Goal: Information Seeking & Learning: Check status

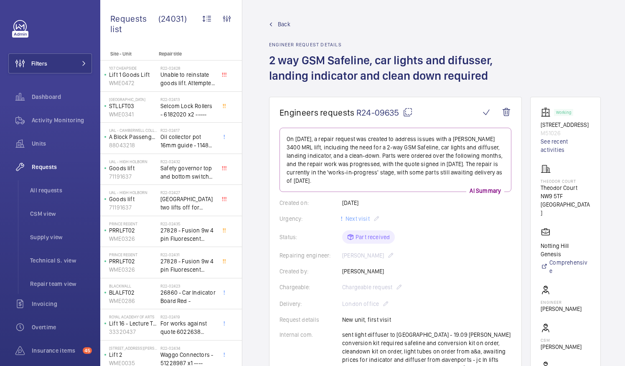
click at [408, 110] on mat-icon at bounding box center [408, 112] width 10 height 10
drag, startPoint x: 550, startPoint y: 196, endPoint x: 586, endPoint y: 198, distance: 36.0
click at [586, 192] on p "Theodor Court" at bounding box center [565, 188] width 50 height 8
drag, startPoint x: 586, startPoint y: 198, endPoint x: 576, endPoint y: 197, distance: 10.1
copy p "Theodor Court"
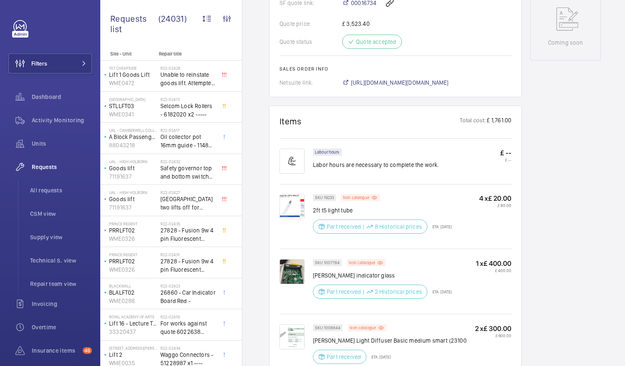
scroll to position [469, 0]
drag, startPoint x: 314, startPoint y: 264, endPoint x: 376, endPoint y: 268, distance: 61.9
click at [376, 271] on p "schindler indicator glass" at bounding box center [382, 275] width 139 height 8
drag, startPoint x: 376, startPoint y: 268, endPoint x: 365, endPoint y: 266, distance: 11.4
copy p "schindler indicator glass"
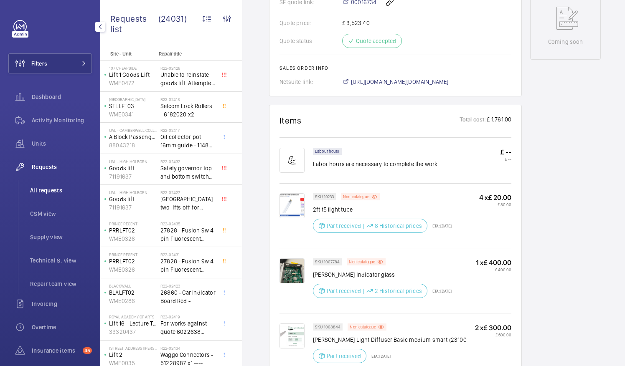
click at [55, 189] on span "All requests" at bounding box center [61, 190] width 62 height 8
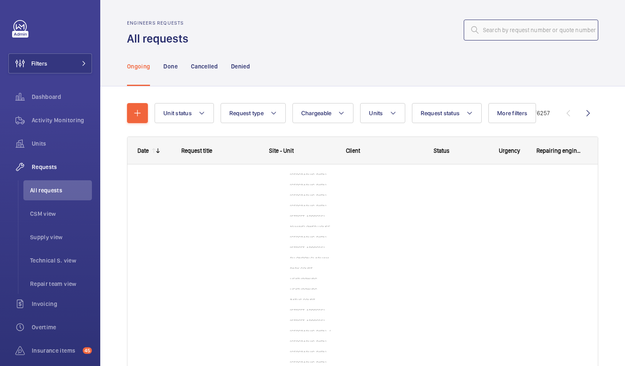
click at [484, 29] on input "text" at bounding box center [531, 30] width 134 height 21
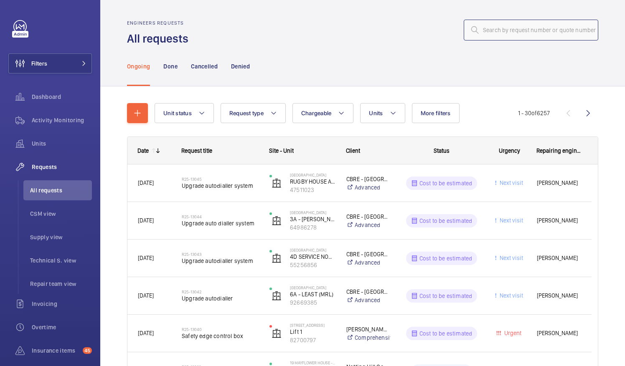
paste input "R25-12538"
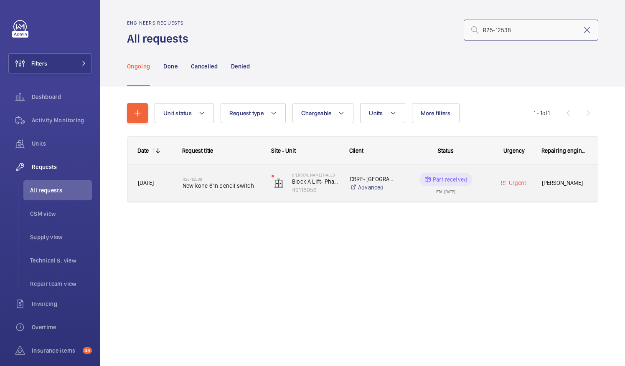
type input "R25-12538"
click at [209, 185] on span "New kone 61n pencil switch" at bounding box center [221, 186] width 78 height 8
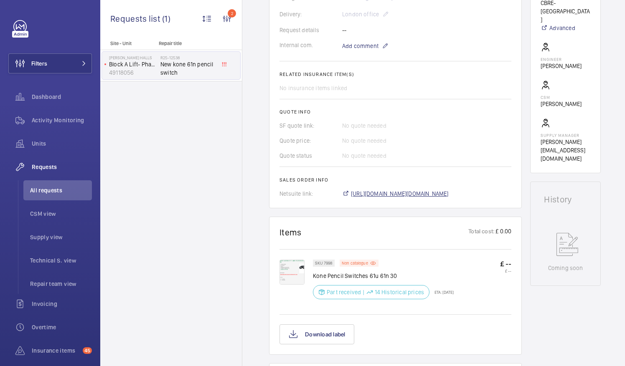
scroll to position [251, 0]
click at [419, 194] on span "[URL][DOMAIN_NAME][DOMAIN_NAME]" at bounding box center [400, 192] width 98 height 8
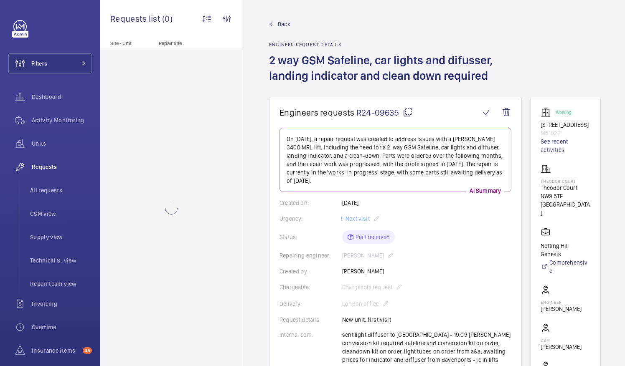
scroll to position [6, 0]
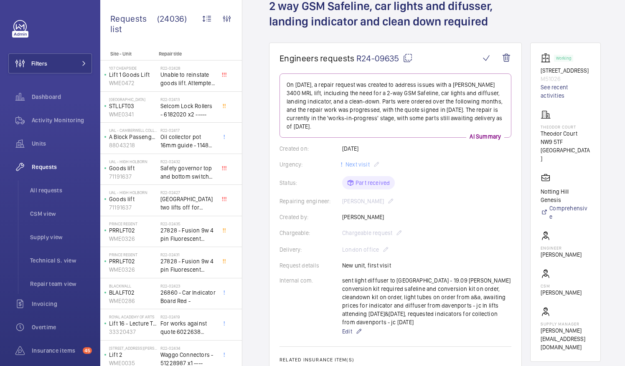
scroll to position [42, 0]
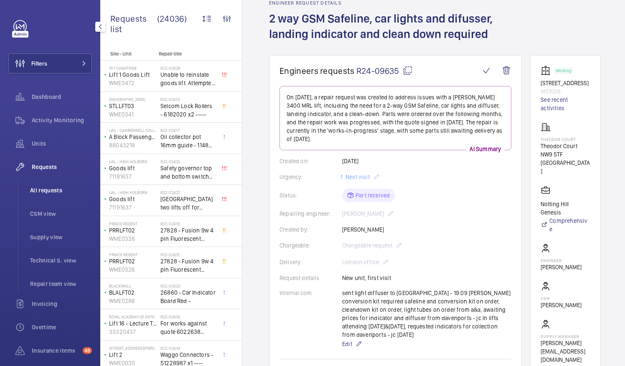
click at [53, 192] on span "All requests" at bounding box center [61, 190] width 62 height 8
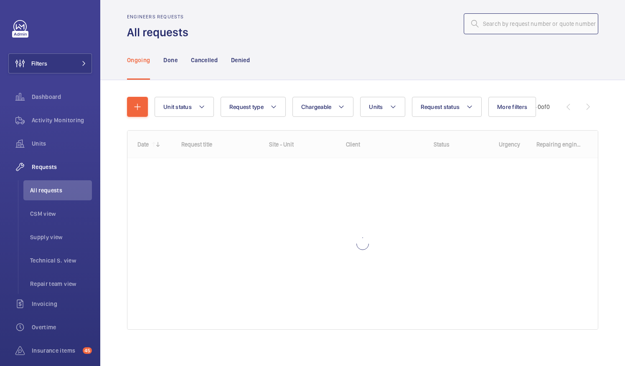
click at [494, 24] on input "text" at bounding box center [531, 23] width 134 height 21
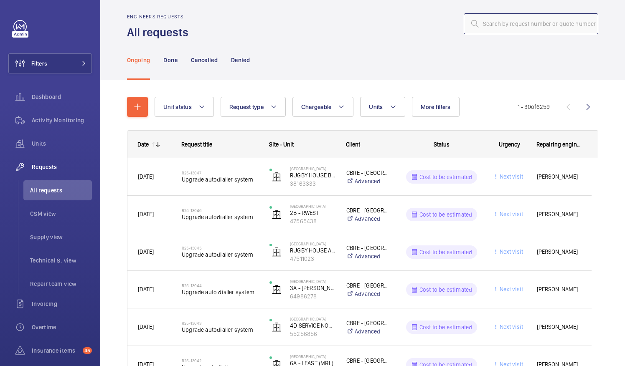
paste input "R25-12538"
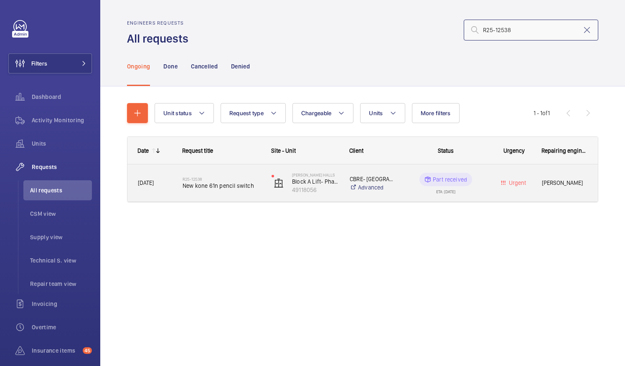
type input "R25-12538"
click at [212, 187] on span "New kone 61n pencil switch" at bounding box center [221, 186] width 78 height 8
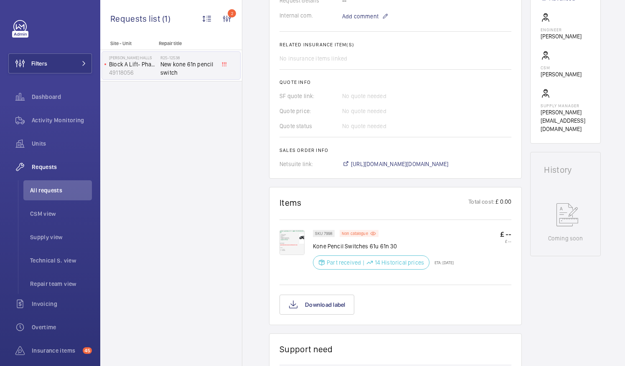
scroll to position [292, 0]
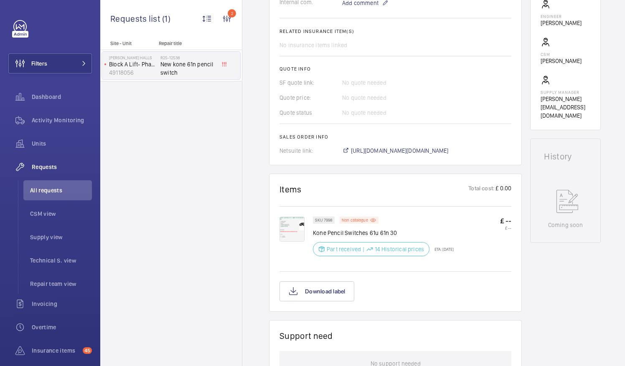
click at [292, 230] on img at bounding box center [291, 229] width 25 height 25
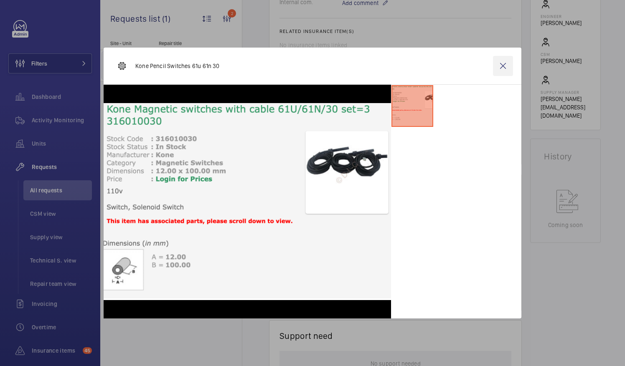
click at [503, 67] on wm-front-icon-button at bounding box center [503, 66] width 20 height 20
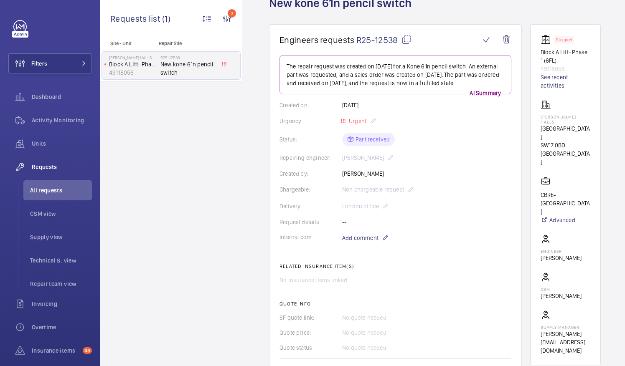
scroll to position [53, 0]
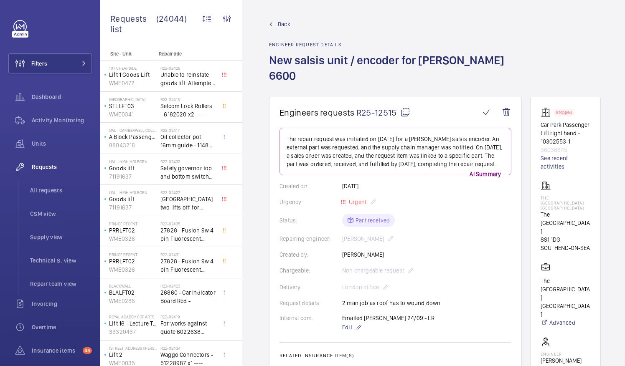
click at [403, 107] on mat-icon at bounding box center [405, 112] width 10 height 10
drag, startPoint x: 551, startPoint y: 205, endPoint x: 575, endPoint y: 208, distance: 24.5
click at [575, 210] on p "The Royals Shopping Centre" at bounding box center [565, 222] width 50 height 25
drag, startPoint x: 575, startPoint y: 208, endPoint x: 570, endPoint y: 209, distance: 6.0
copy p "The Royals"
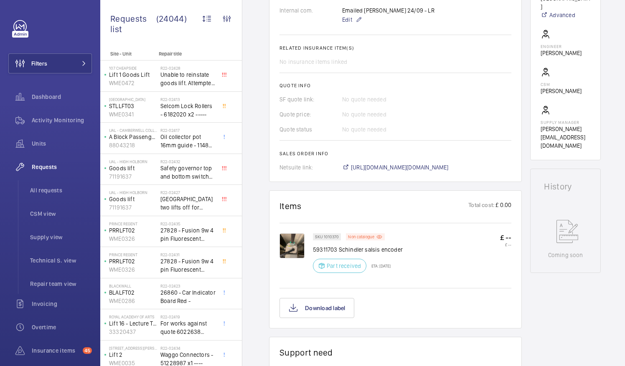
scroll to position [317, 0]
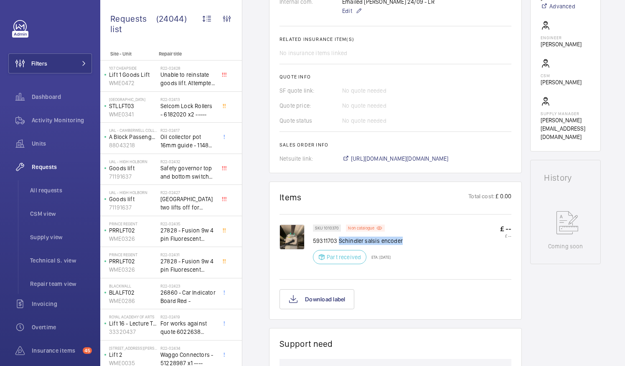
drag, startPoint x: 339, startPoint y: 224, endPoint x: 402, endPoint y: 228, distance: 62.8
click at [402, 228] on div "SKU 1010370 Non catalogue 59311703 Schindler salsis encoder Part received ETA: …" at bounding box center [412, 247] width 198 height 45
drag, startPoint x: 402, startPoint y: 228, endPoint x: 392, endPoint y: 225, distance: 10.2
copy p "Schindler salsis encoder"
click at [45, 188] on span "All requests" at bounding box center [61, 190] width 62 height 8
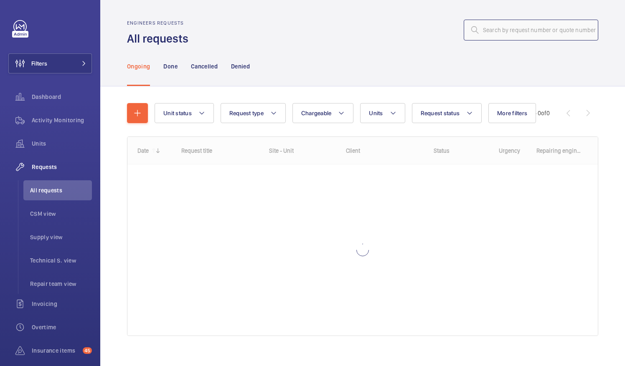
click at [480, 27] on input "text" at bounding box center [531, 30] width 134 height 21
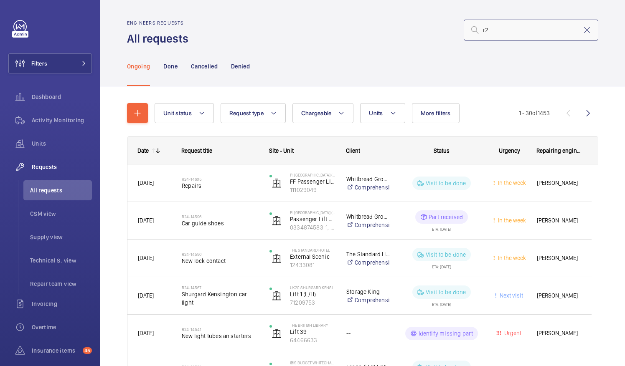
type input "r"
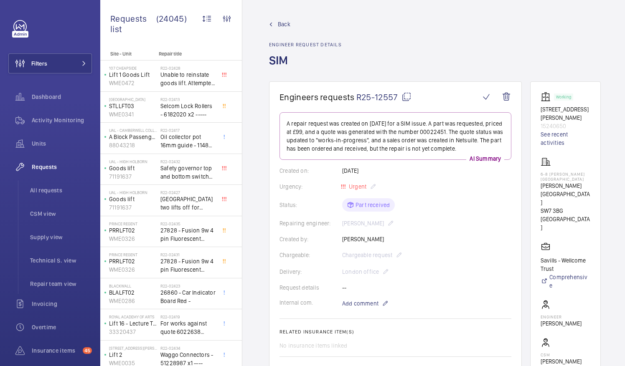
click at [406, 96] on mat-icon at bounding box center [406, 97] width 10 height 10
drag, startPoint x: 550, startPoint y: 179, endPoint x: 589, endPoint y: 182, distance: 39.0
click at [589, 182] on p "[PERSON_NAME][GEOGRAPHIC_DATA]" at bounding box center [565, 194] width 50 height 25
drag, startPoint x: 589, startPoint y: 182, endPoint x: 575, endPoint y: 181, distance: 13.9
copy p "[PERSON_NAME][GEOGRAPHIC_DATA]"
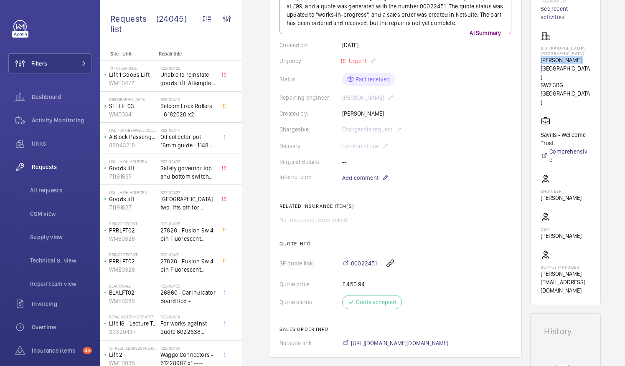
scroll to position [225, 0]
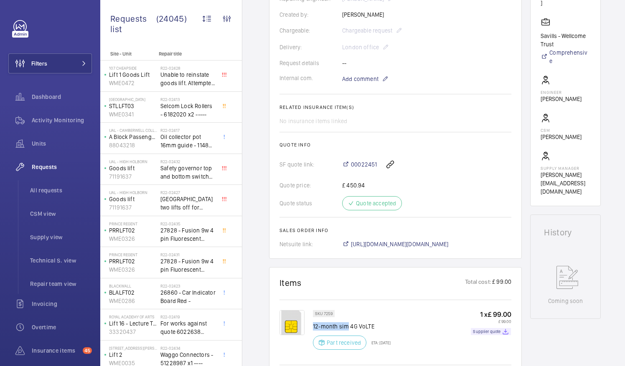
drag, startPoint x: 313, startPoint y: 323, endPoint x: 347, endPoint y: 326, distance: 34.8
click at [347, 326] on p "12-month sim 4G VoLTE" at bounding box center [352, 326] width 78 height 8
drag, startPoint x: 347, startPoint y: 326, endPoint x: 343, endPoint y: 326, distance: 4.6
copy p "12-month sim"
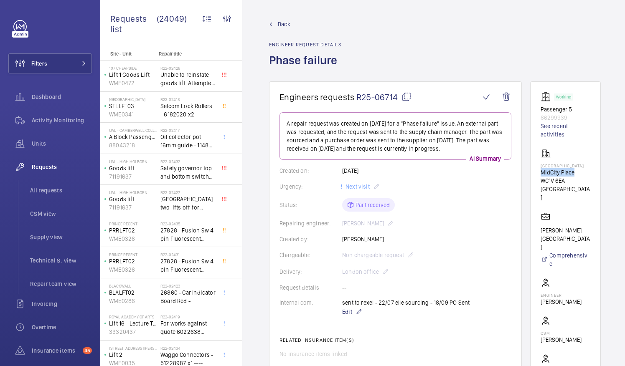
drag, startPoint x: 551, startPoint y: 172, endPoint x: 585, endPoint y: 170, distance: 34.3
click at [585, 170] on p "MidCity Place" at bounding box center [565, 172] width 50 height 8
drag, startPoint x: 585, startPoint y: 170, endPoint x: 576, endPoint y: 172, distance: 9.3
copy p "MidCity Place"
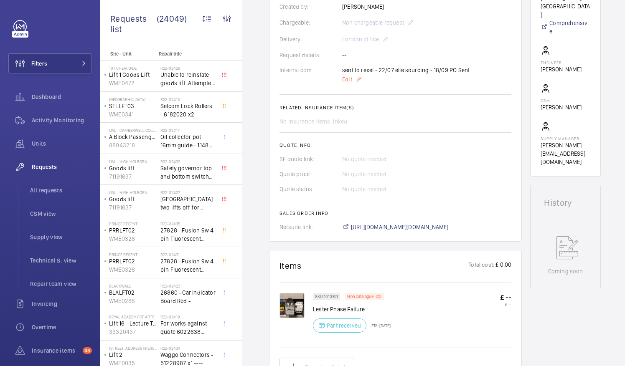
scroll to position [233, 0]
drag, startPoint x: 313, startPoint y: 308, endPoint x: 372, endPoint y: 309, distance: 58.9
click at [372, 309] on p "Lester Phase Failure" at bounding box center [352, 309] width 78 height 8
drag, startPoint x: 372, startPoint y: 309, endPoint x: 357, endPoint y: 308, distance: 15.1
copy p "Lester Phase Failure"
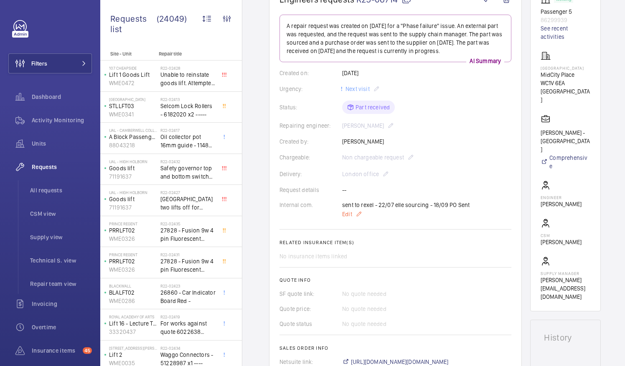
scroll to position [98, 0]
drag, startPoint x: 437, startPoint y: 194, endPoint x: 436, endPoint y: 183, distance: 10.5
click at [436, 183] on wm-front-card-body "A repair request was created on 2025-05-14 for a "Phase failure" issue. An exte…" at bounding box center [395, 190] width 232 height 352
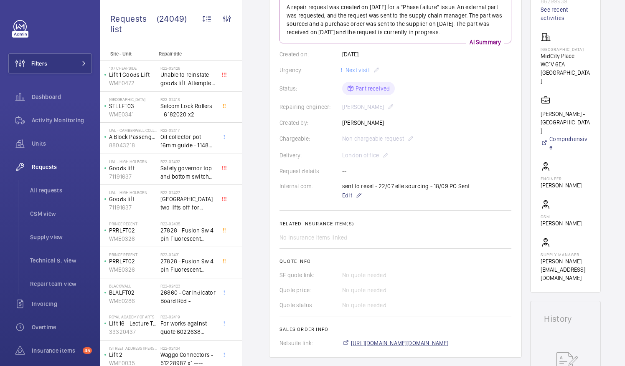
scroll to position [0, 0]
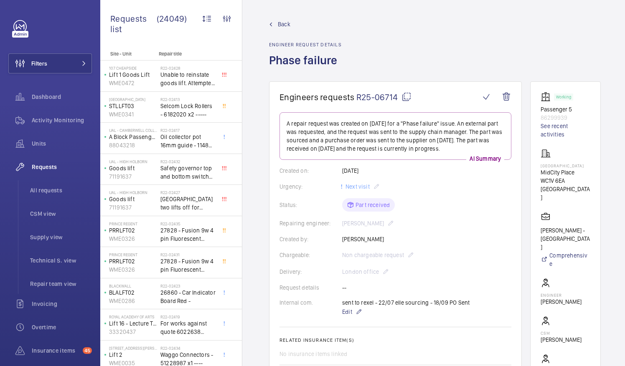
click at [404, 94] on mat-icon at bounding box center [406, 97] width 10 height 10
copy wm-front-card-body "Internal com. sent to rexel - 22/07 elle sourcing - 18"
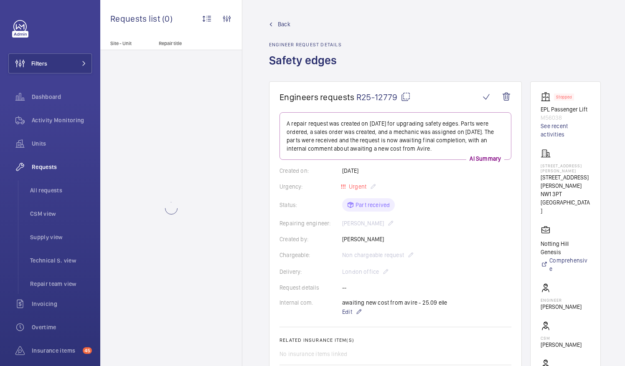
click at [405, 96] on mat-icon at bounding box center [405, 97] width 10 height 10
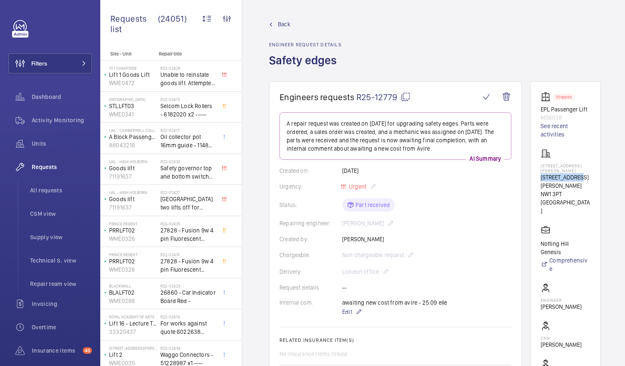
drag, startPoint x: 550, startPoint y: 171, endPoint x: 591, endPoint y: 173, distance: 41.0
click at [590, 173] on p "[STREET_ADDRESS][PERSON_NAME]" at bounding box center [565, 181] width 50 height 17
drag, startPoint x: 591, startPoint y: 173, endPoint x: 579, endPoint y: 173, distance: 12.1
copy p "[STREET_ADDRESS][PERSON_NAME]"
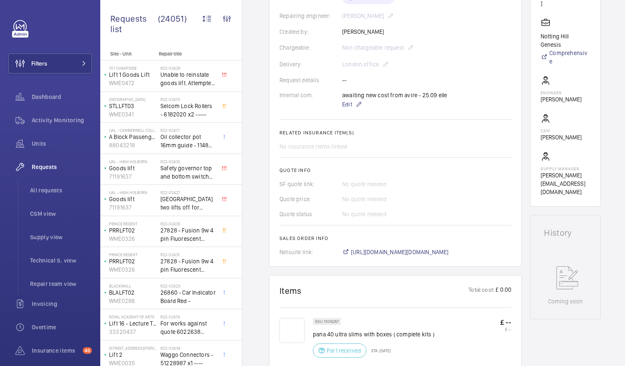
scroll to position [217, 0]
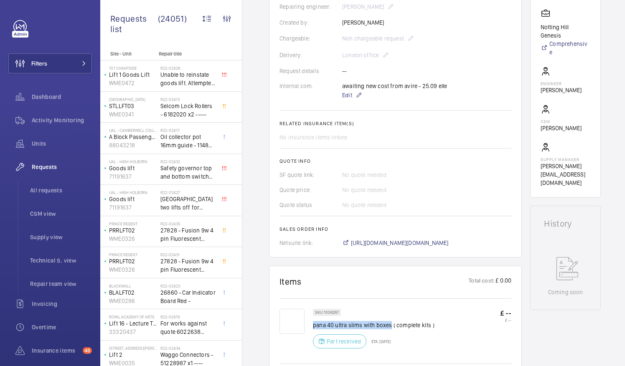
drag, startPoint x: 314, startPoint y: 324, endPoint x: 390, endPoint y: 325, distance: 76.0
click at [390, 325] on p "pana 40 ultra slims with boxes ( complete kits )" at bounding box center [374, 325] width 122 height 8
drag, startPoint x: 390, startPoint y: 325, endPoint x: 384, endPoint y: 325, distance: 5.4
copy p "pana 40 ultra slims with boxes"
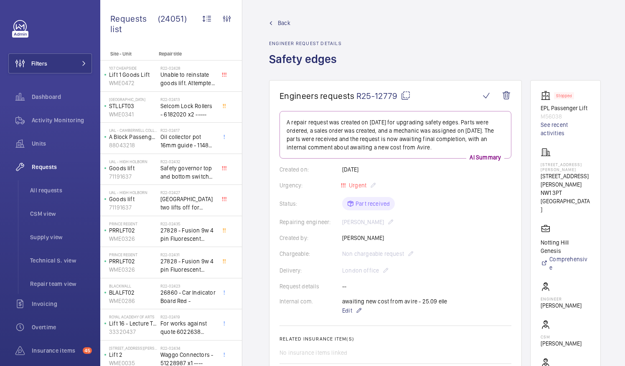
scroll to position [0, 0]
click at [46, 189] on span "All requests" at bounding box center [61, 190] width 62 height 8
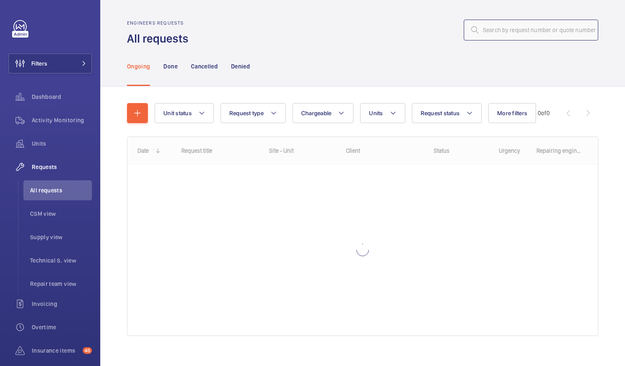
click at [487, 26] on input "text" at bounding box center [531, 30] width 134 height 21
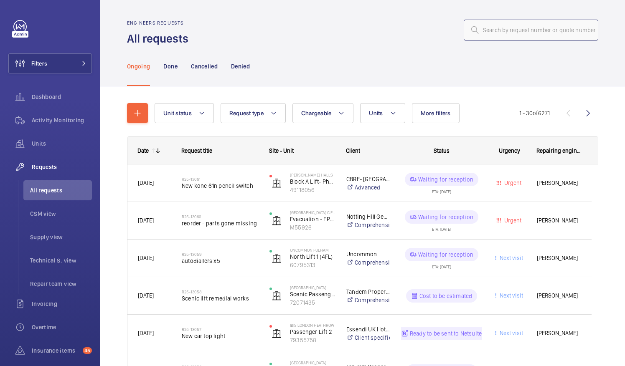
paste input "R25-12538"
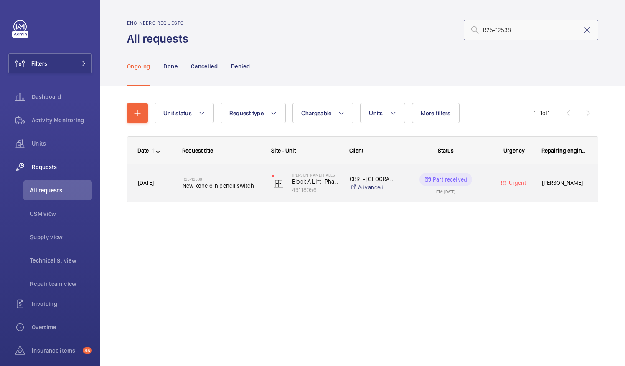
type input "R25-12538"
click at [212, 195] on div "R25-12538 New kone 61n pencil switch" at bounding box center [216, 184] width 88 height 38
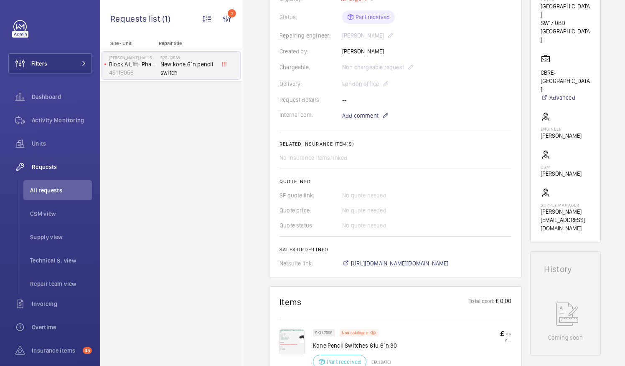
scroll to position [251, 0]
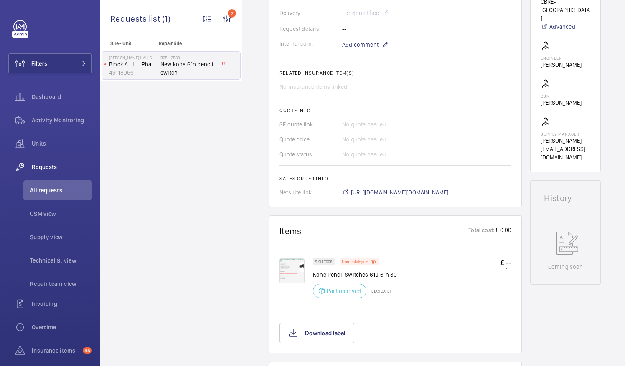
click at [449, 195] on span "[URL][DOMAIN_NAME][DOMAIN_NAME]" at bounding box center [400, 192] width 98 height 8
click at [52, 192] on span "All requests" at bounding box center [61, 190] width 62 height 8
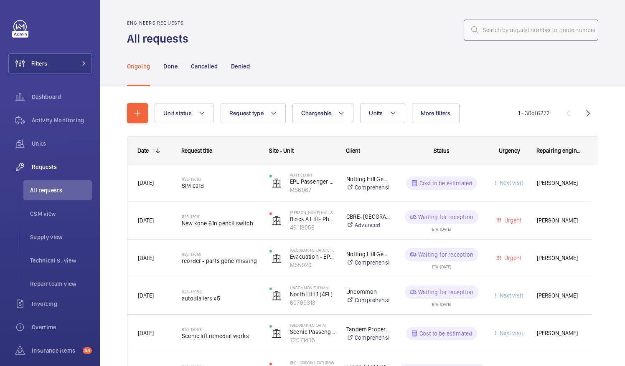
click at [493, 32] on input "text" at bounding box center [531, 30] width 134 height 21
paste input "R25-12538"
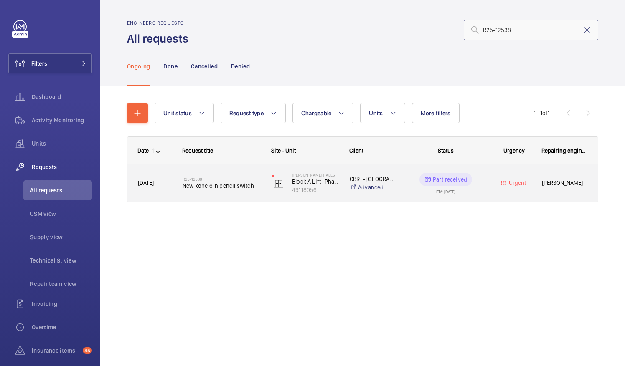
type input "R25-12538"
click at [213, 186] on span "New kone 61n pencil switch" at bounding box center [221, 186] width 78 height 8
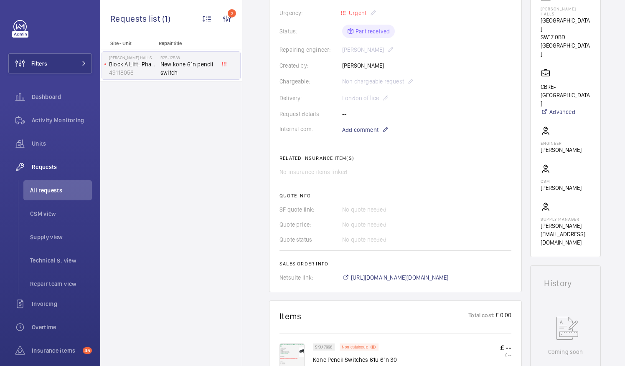
scroll to position [251, 0]
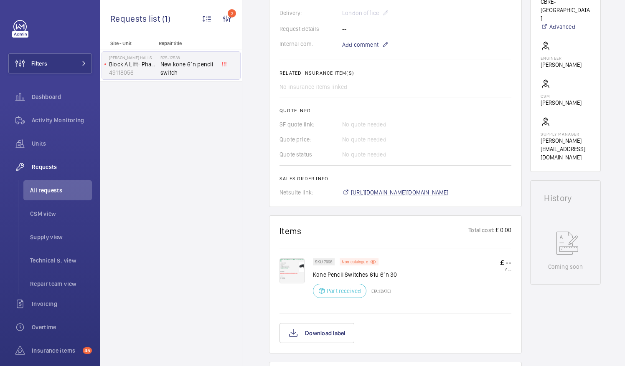
click at [423, 192] on span "[URL][DOMAIN_NAME][DOMAIN_NAME]" at bounding box center [400, 192] width 98 height 8
